Goal: Transaction & Acquisition: Purchase product/service

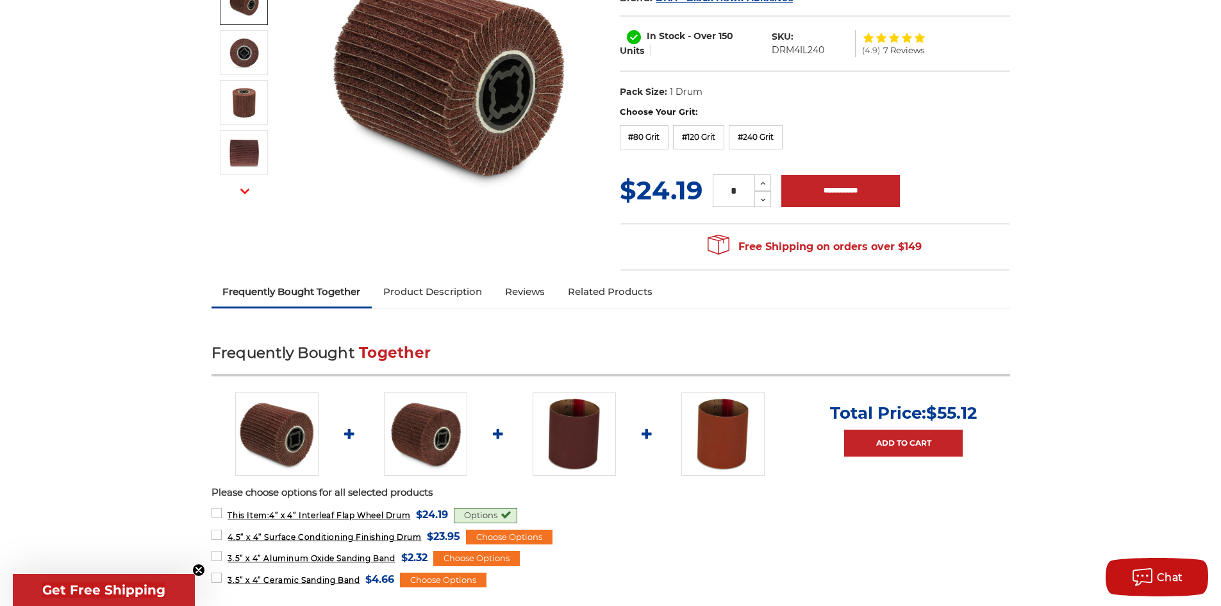
scroll to position [192, 0]
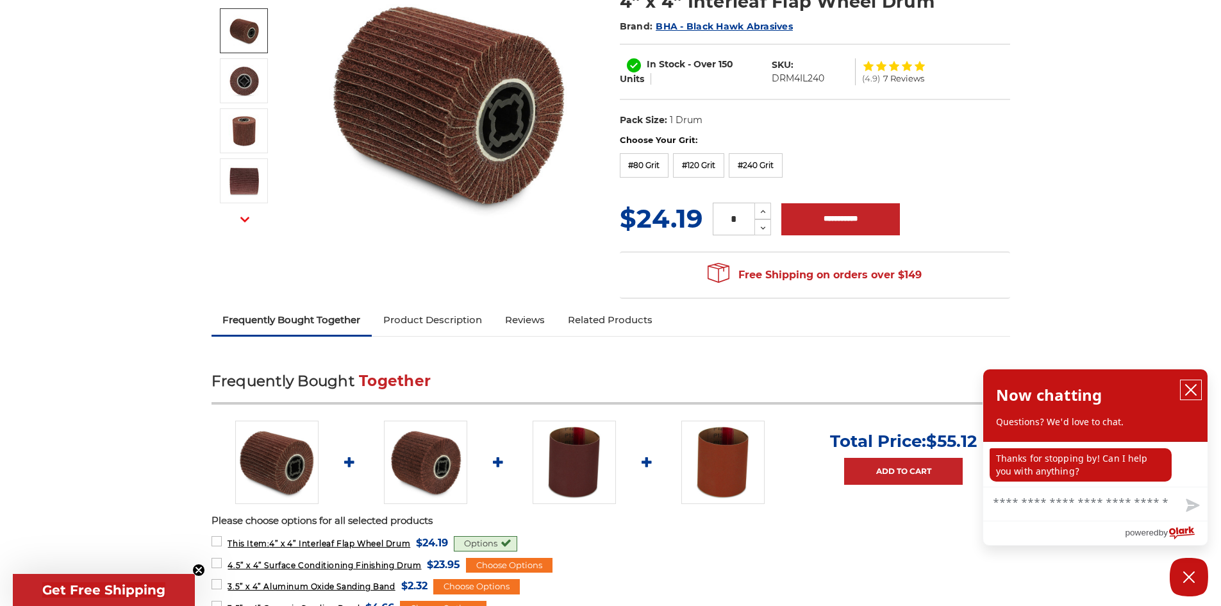
click at [1189, 392] on icon "close chatbox" at bounding box center [1190, 389] width 13 height 13
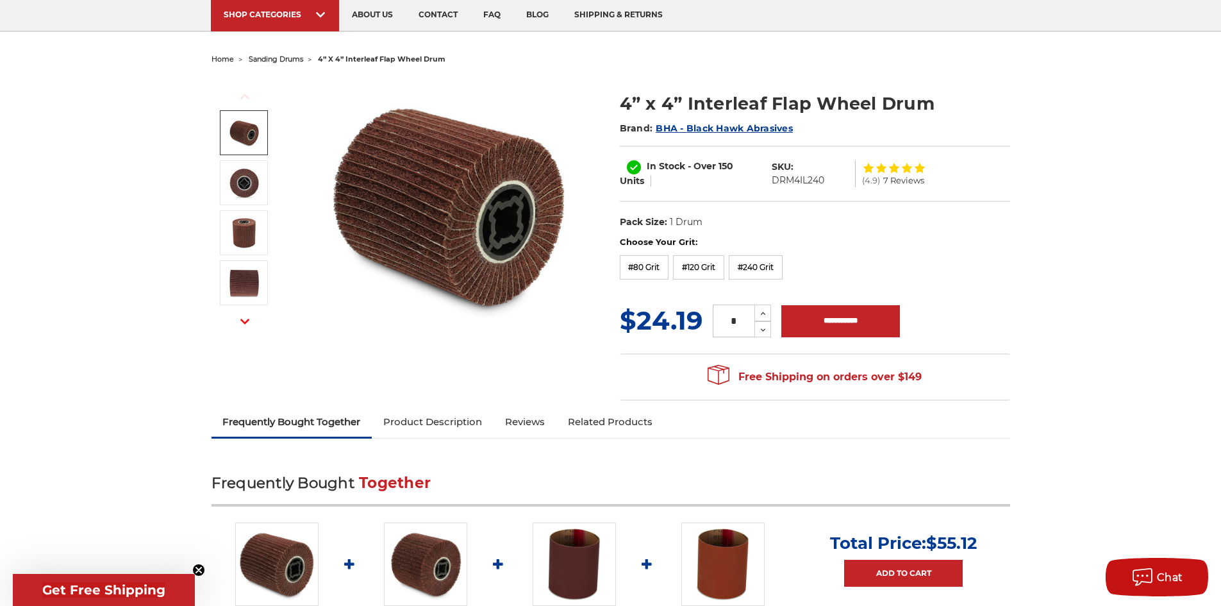
scroll to position [0, 0]
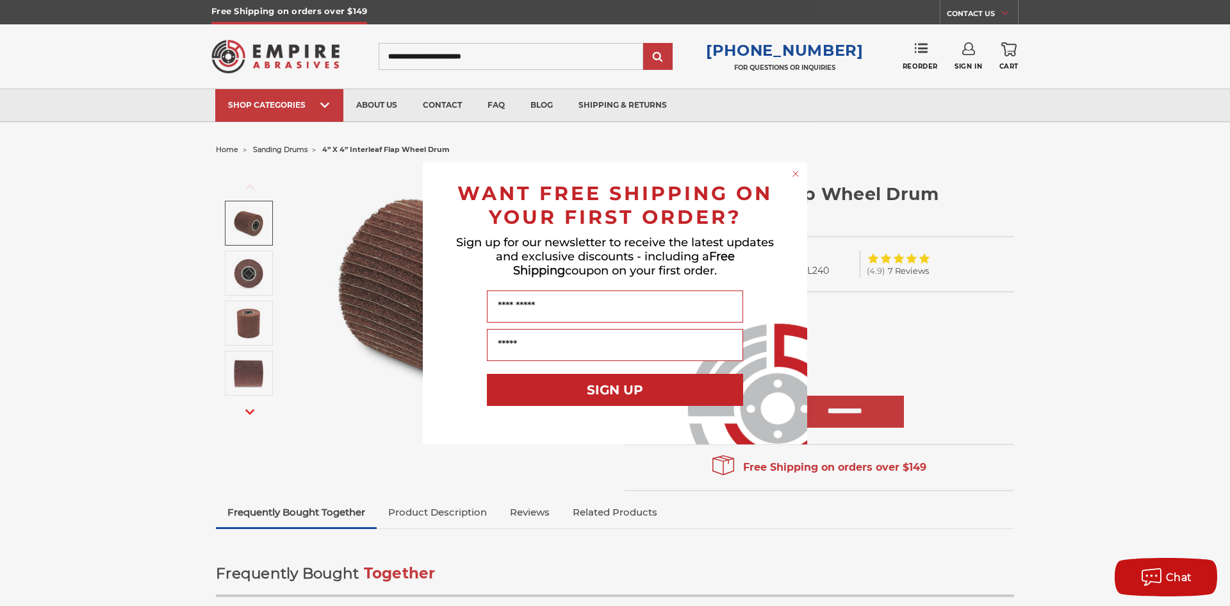
click at [791, 168] on icon "Close dialog" at bounding box center [795, 173] width 13 height 13
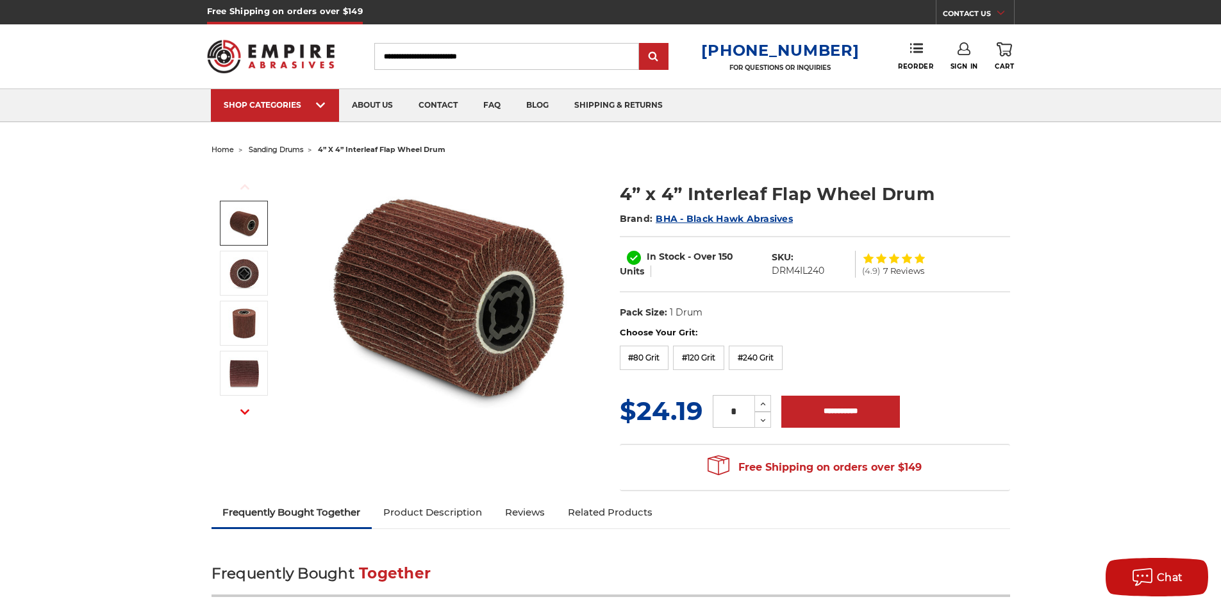
click at [746, 218] on span "BHA - Black Hawk Abrasives" at bounding box center [723, 219] width 137 height 12
